Goal: Check status: Check status

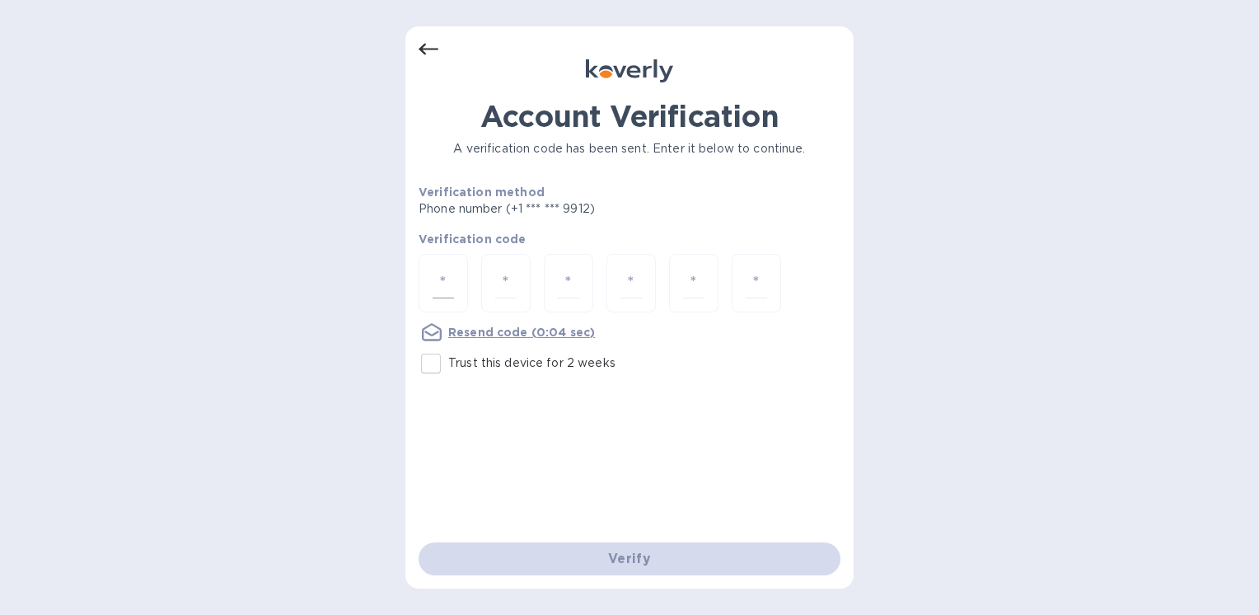
click at [443, 276] on input "number" at bounding box center [443, 283] width 21 height 30
type input "2"
type input "3"
type input "2"
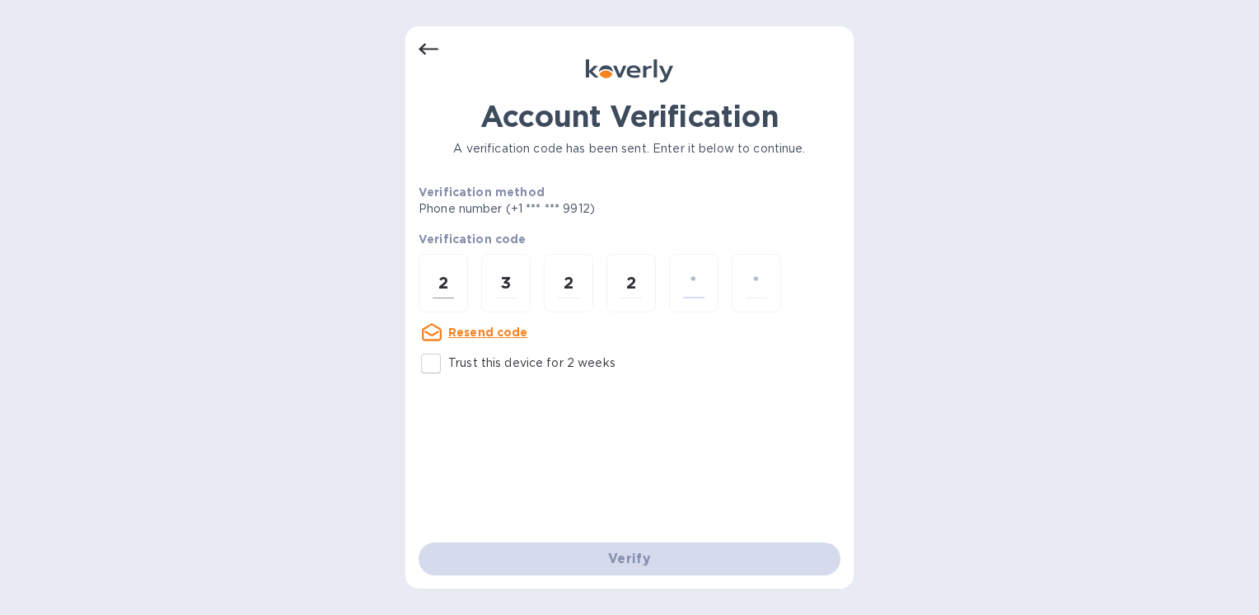
type input "5"
type input "1"
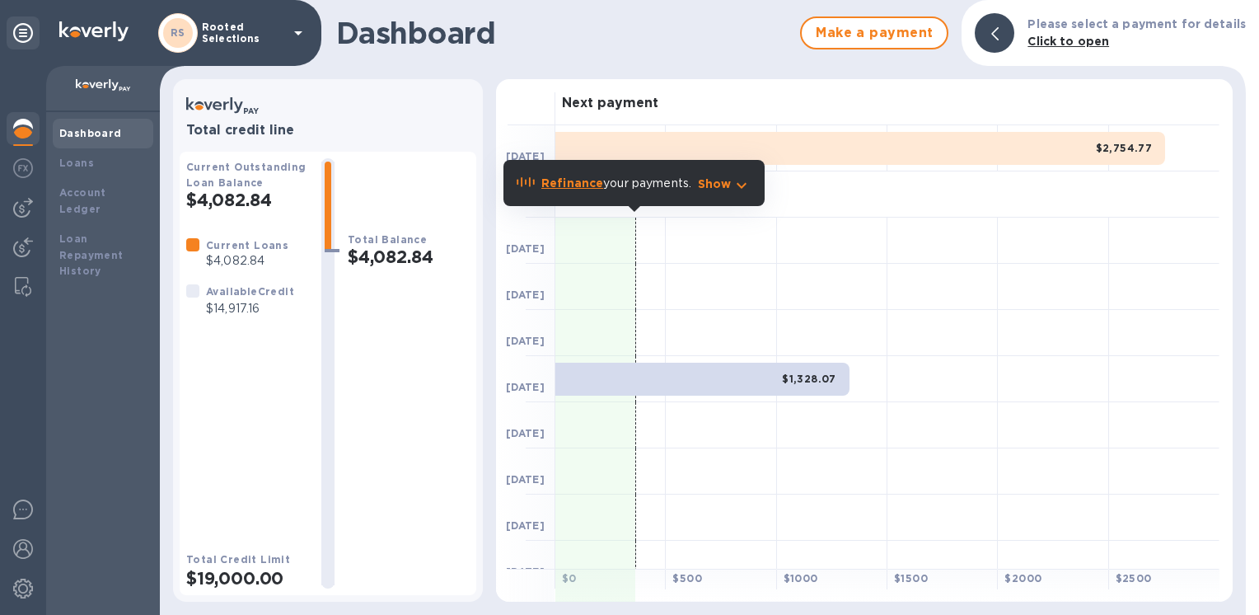
click at [793, 377] on b "$1,328.07" at bounding box center [809, 378] width 54 height 12
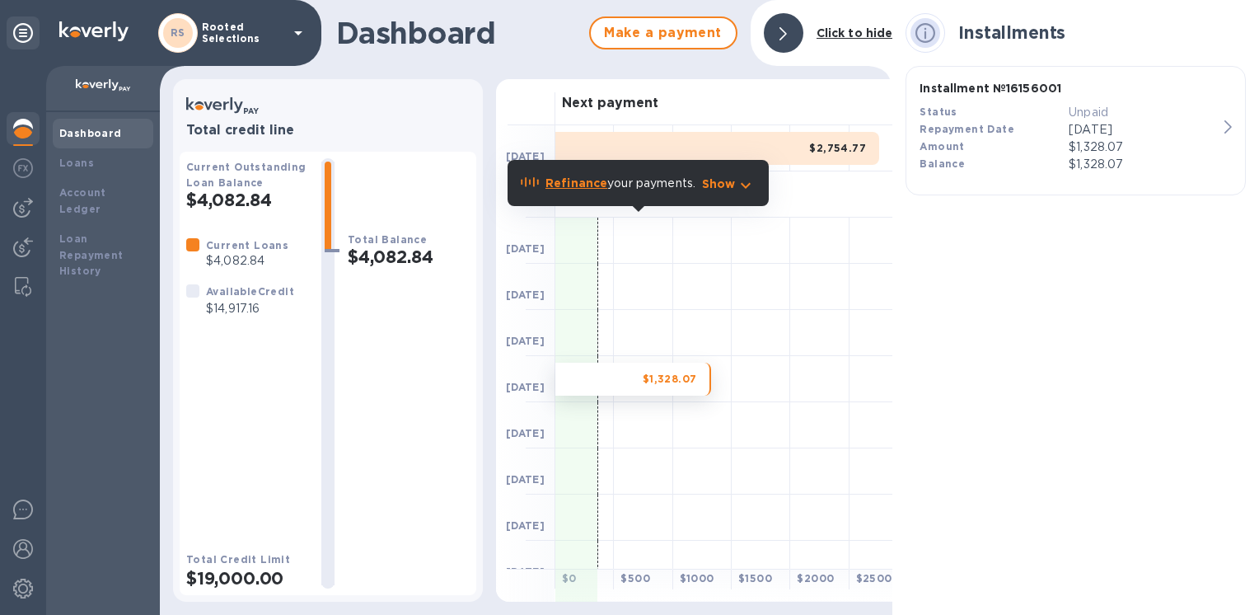
click at [622, 385] on div "$1,328.07" at bounding box center [633, 379] width 156 height 33
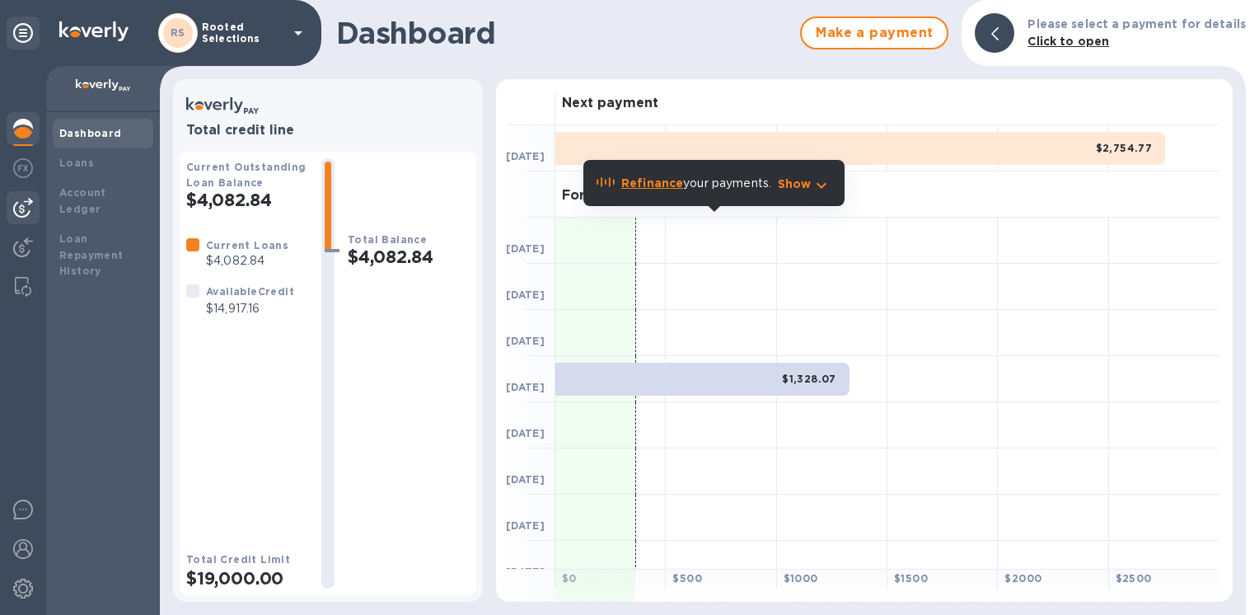
click at [29, 208] on img at bounding box center [23, 208] width 20 height 20
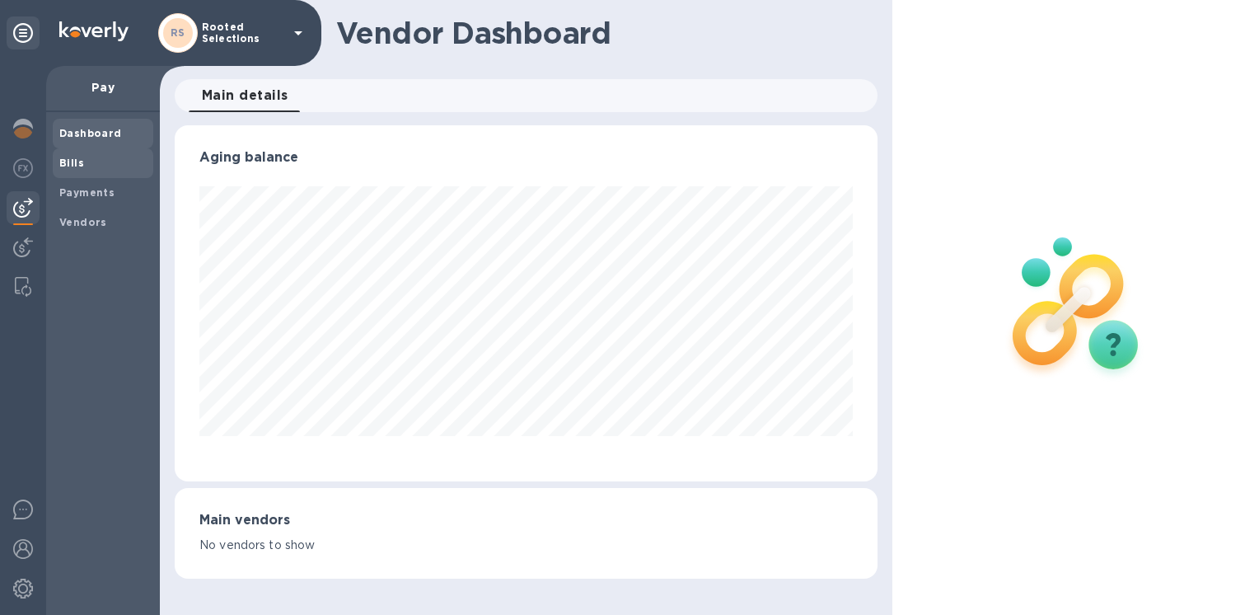
scroll to position [356, 702]
click at [59, 170] on div "Bills" at bounding box center [103, 163] width 101 height 30
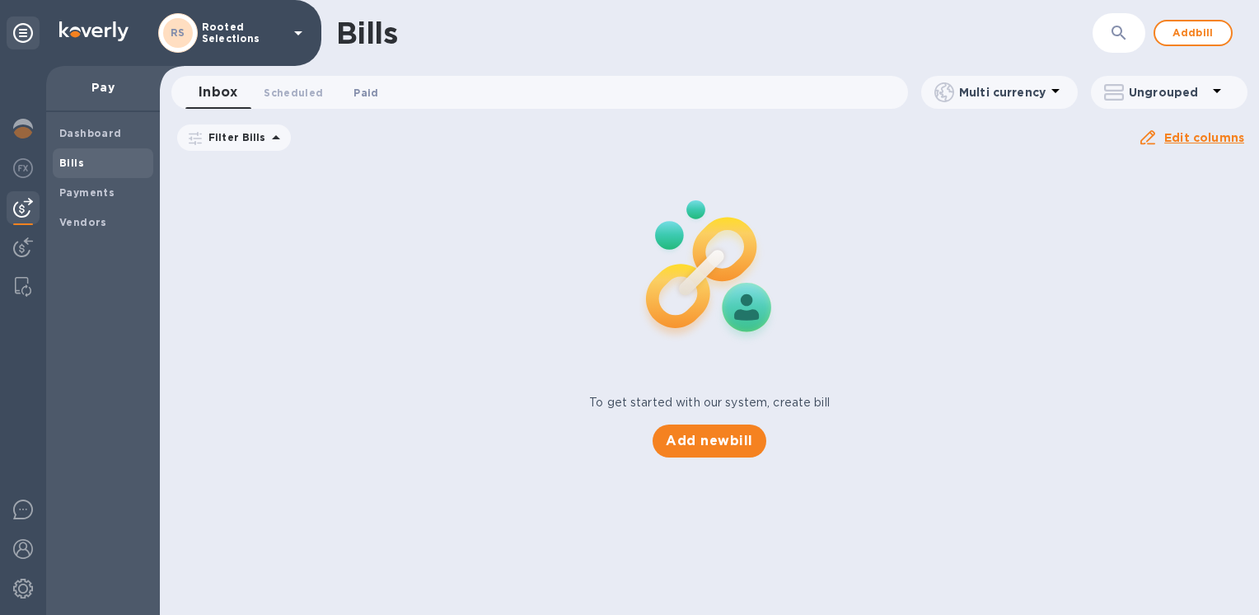
click at [354, 90] on span "Paid 0" at bounding box center [366, 92] width 25 height 17
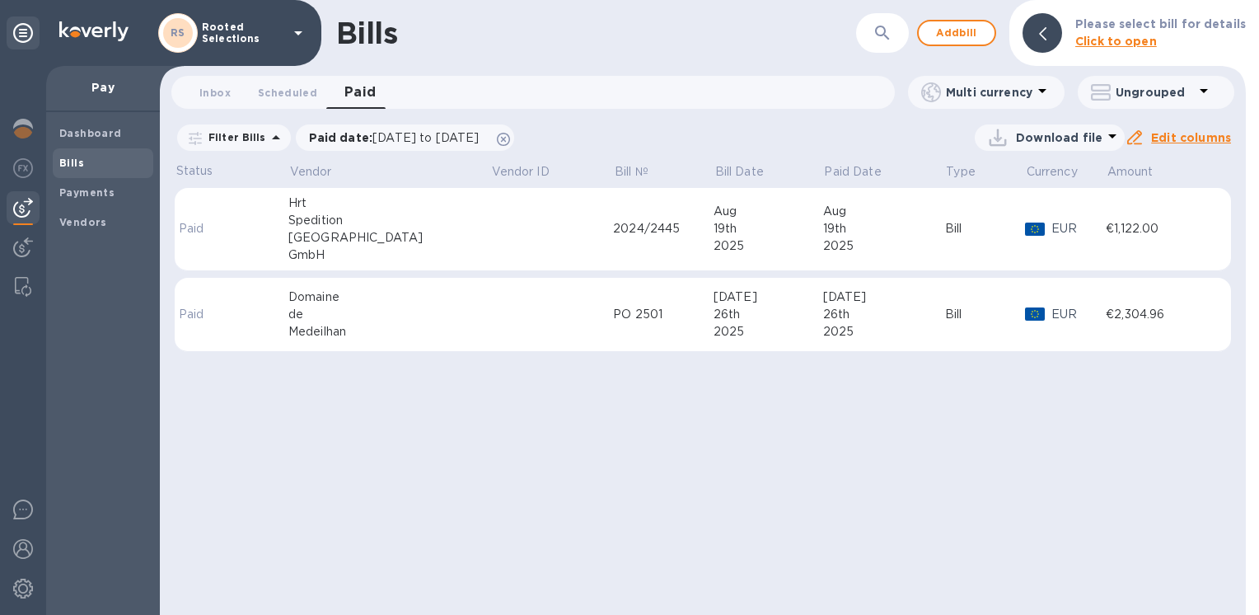
click at [613, 246] on td "2024/2445" at bounding box center [663, 229] width 101 height 83
